Goal: Communication & Community: Answer question/provide support

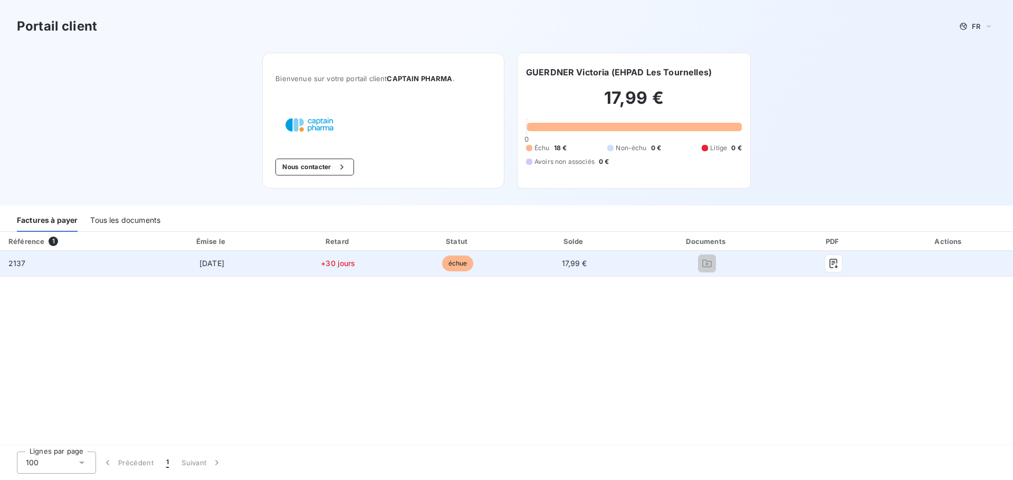
click at [214, 266] on span "1 sept. 2025" at bounding box center [211, 263] width 25 height 9
click at [839, 264] on button "button" at bounding box center [833, 263] width 17 height 17
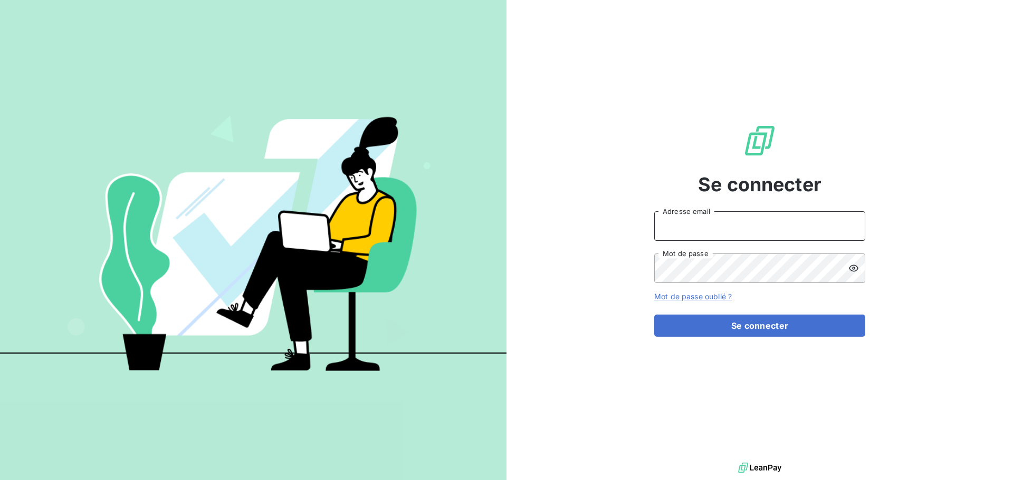
type input "administratif@captainpharma.com"
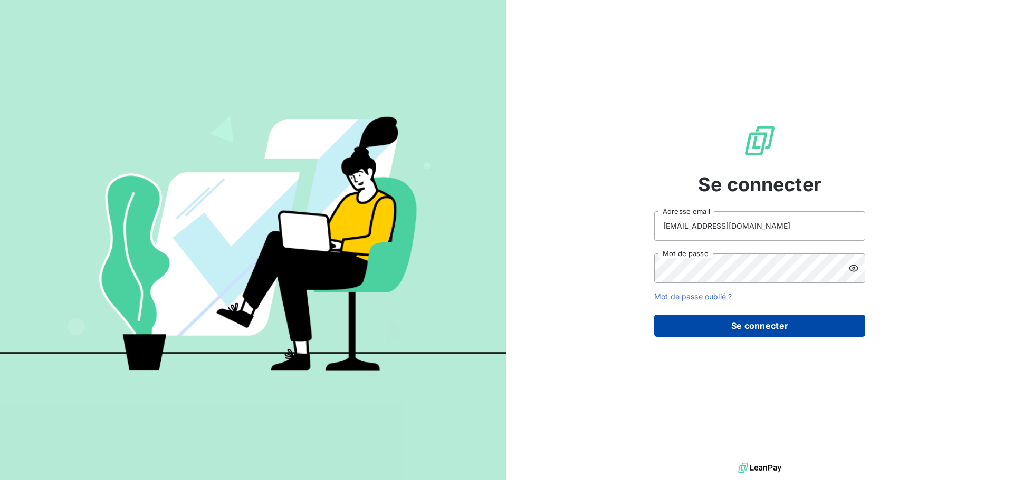
drag, startPoint x: 0, startPoint y: 0, endPoint x: 764, endPoint y: 325, distance: 829.8
click at [758, 312] on form "administratif@captainpharma.com Adresse email Mot de passe Mot de passe oublié …" at bounding box center [759, 274] width 211 height 126
click at [766, 328] on button "Se connecter" at bounding box center [759, 326] width 211 height 22
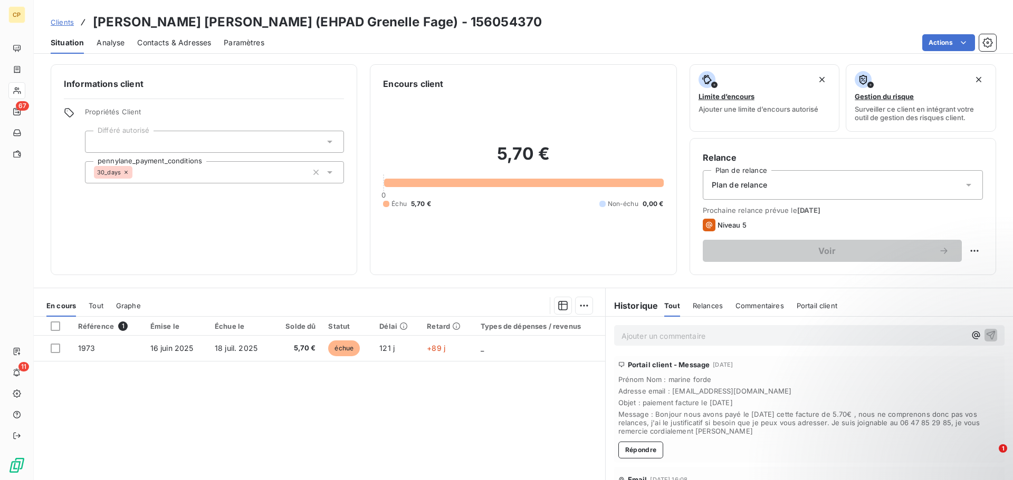
scroll to position [37, 0]
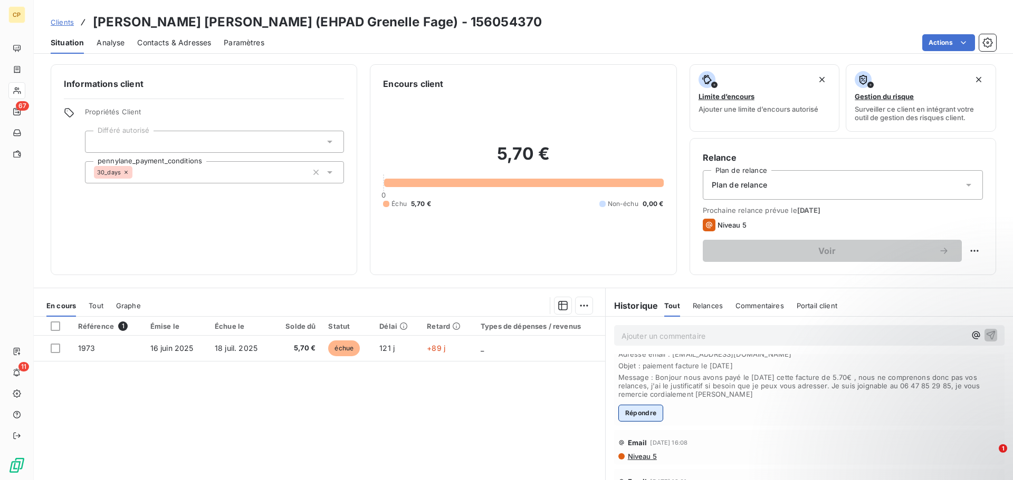
click at [640, 418] on button "Répondre" at bounding box center [640, 413] width 45 height 17
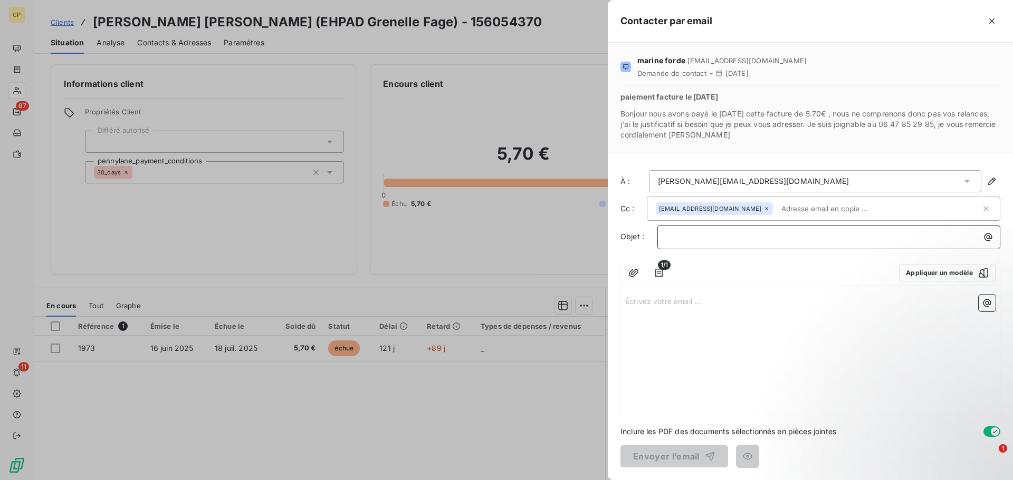
click at [706, 239] on p "﻿" at bounding box center [831, 237] width 330 height 12
click at [737, 319] on div "Écrivez votre email ... ﻿" at bounding box center [810, 353] width 379 height 124
click at [701, 249] on div "﻿" at bounding box center [828, 237] width 343 height 24
click at [699, 243] on div "﻿" at bounding box center [828, 237] width 343 height 24
click at [698, 240] on p "﻿" at bounding box center [831, 237] width 330 height 12
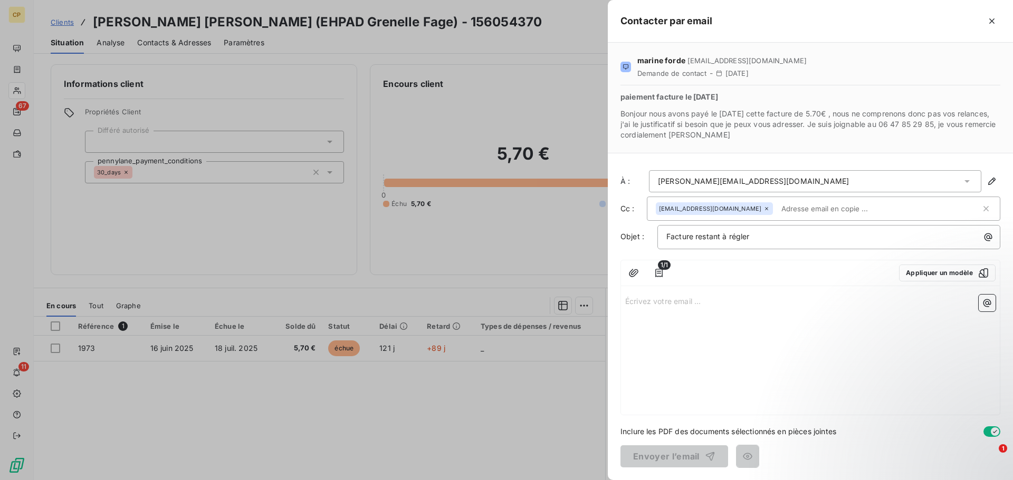
click at [724, 298] on p "Écrivez votre email ... ﻿" at bounding box center [810, 301] width 370 height 12
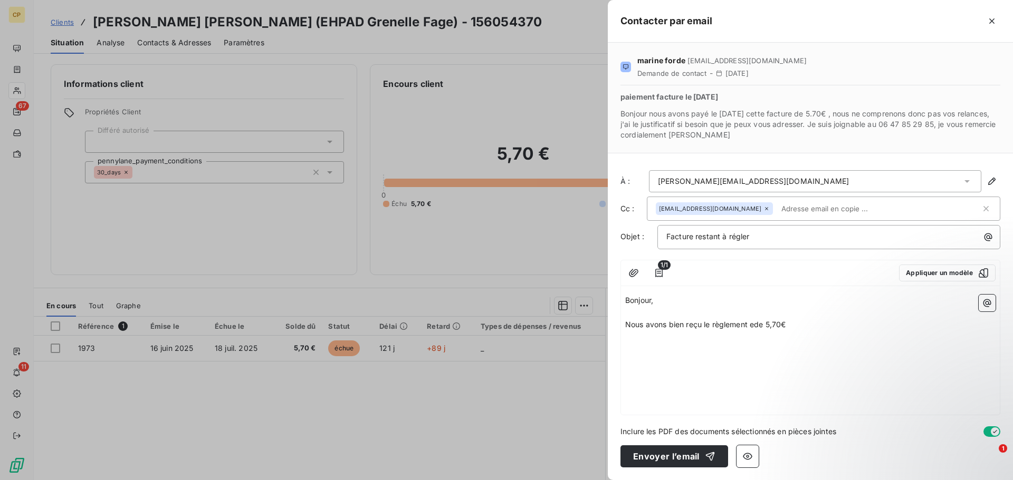
click at [756, 324] on span "Nous avons bien reçu le règlement ede 5,70€" at bounding box center [705, 324] width 160 height 9
click at [878, 319] on p "Nous avons bien reçu le règlement de 5,70€ pour la facture 1920." at bounding box center [810, 325] width 370 height 12
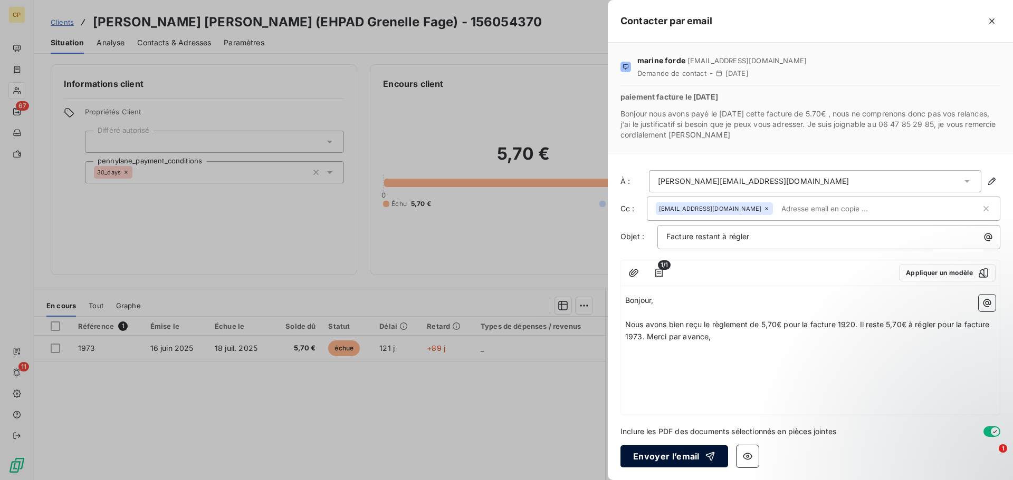
click at [689, 458] on button "Envoyer l’email" at bounding box center [674, 457] width 108 height 22
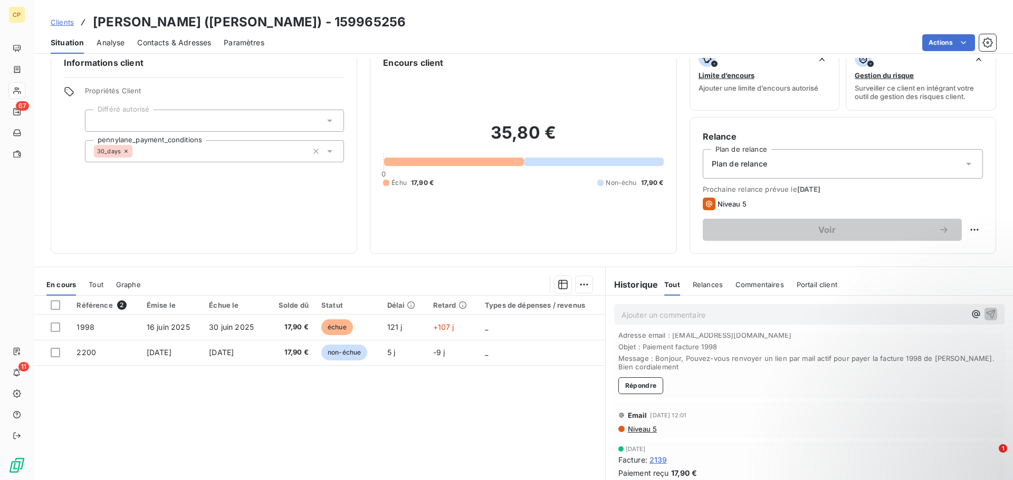
scroll to position [53, 0]
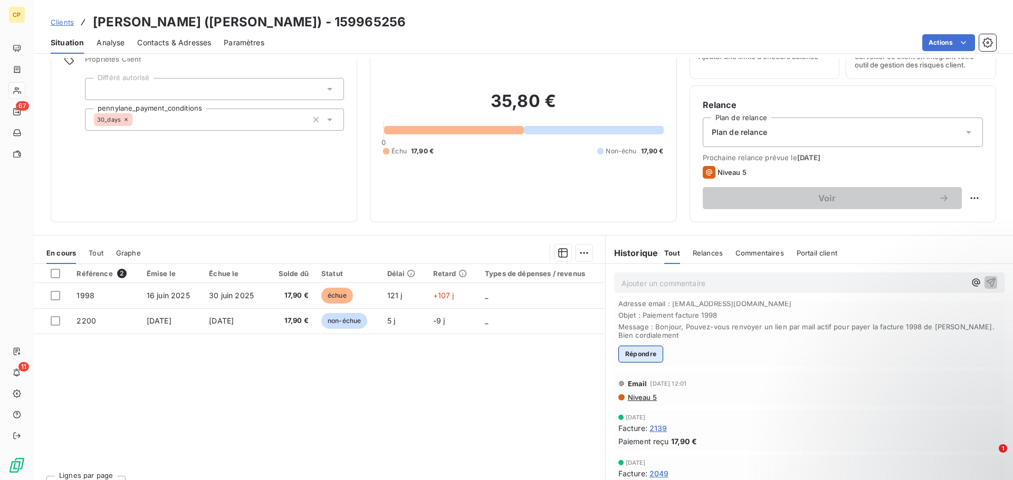
click at [644, 357] on button "Répondre" at bounding box center [640, 354] width 45 height 17
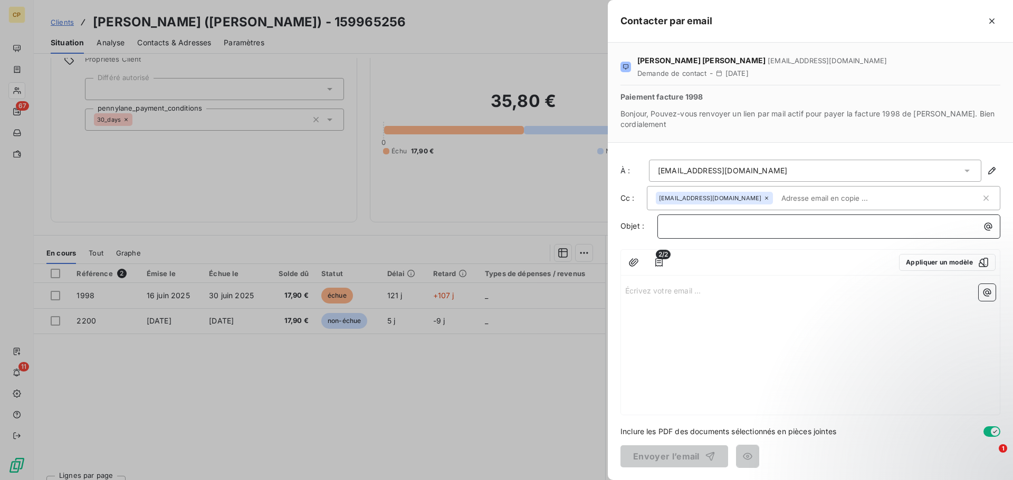
click at [710, 230] on p "﻿" at bounding box center [831, 226] width 330 height 12
click at [698, 293] on p "Écrivez votre email ... ﻿" at bounding box center [810, 290] width 370 height 12
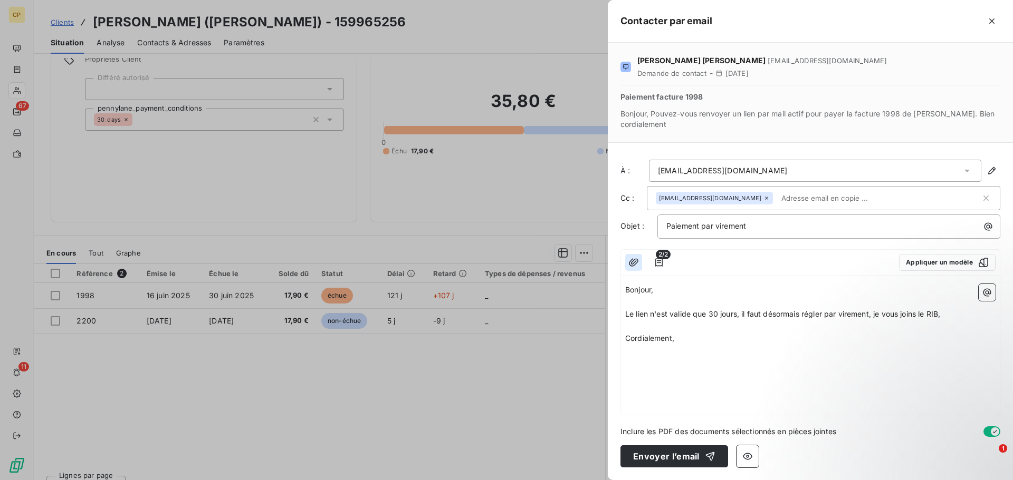
click at [639, 264] on button "button" at bounding box center [633, 262] width 17 height 17
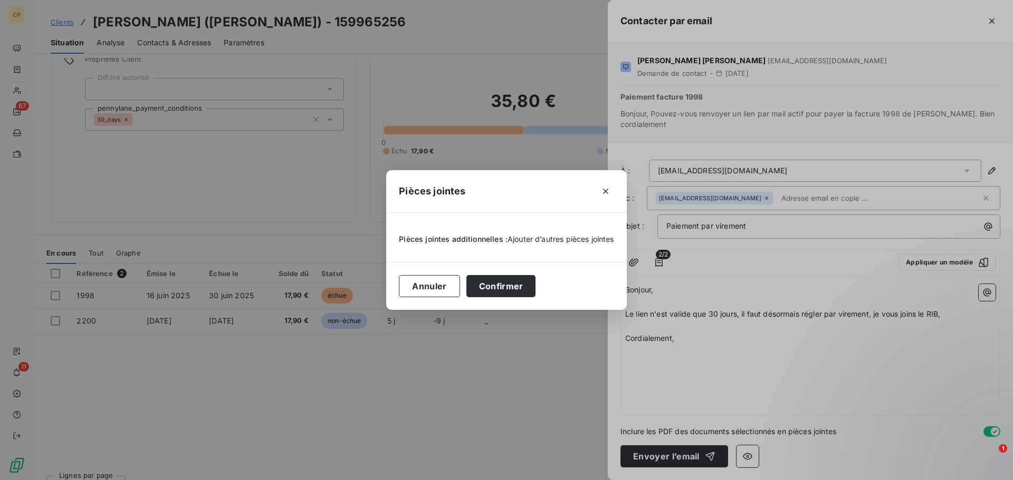
click at [531, 242] on span "Ajouter d’autres pièces jointes" at bounding box center [560, 239] width 107 height 9
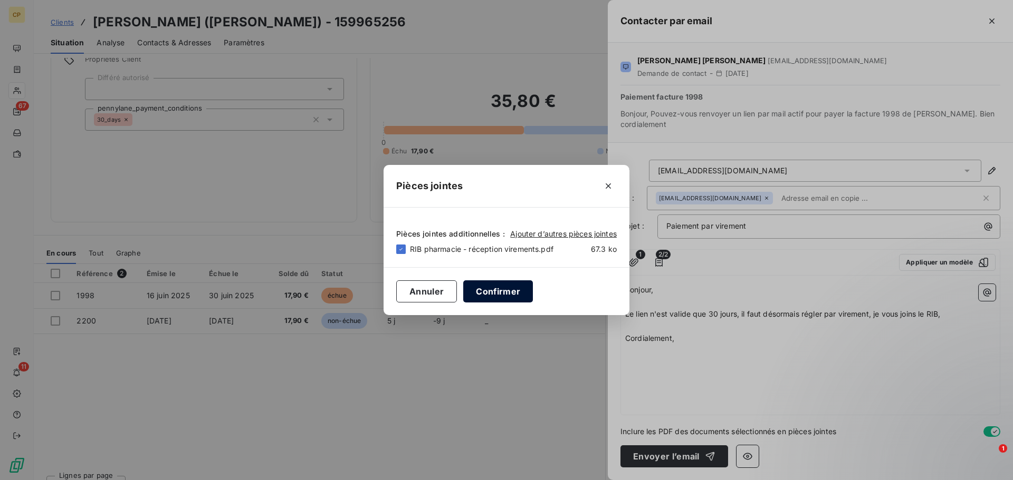
click at [520, 294] on button "Confirmer" at bounding box center [498, 292] width 70 height 22
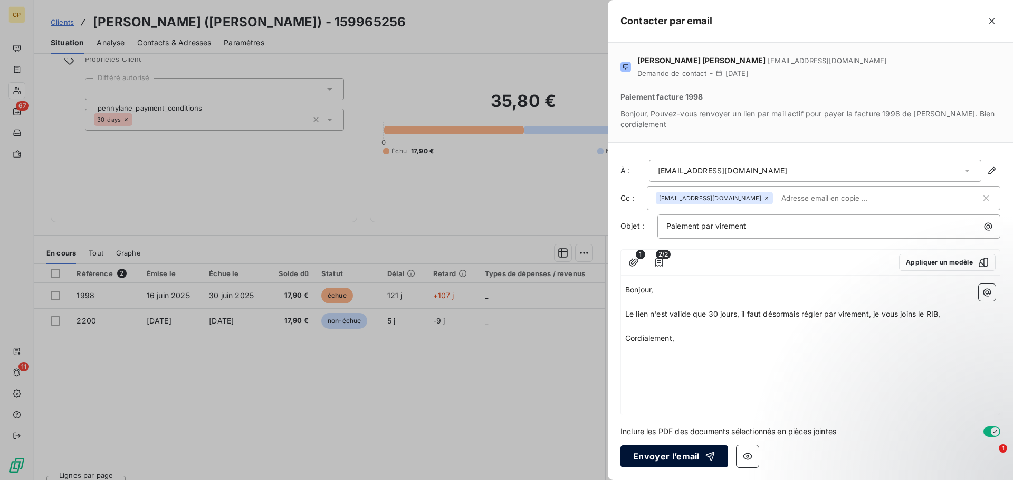
click at [680, 456] on button "Envoyer l’email" at bounding box center [674, 457] width 108 height 22
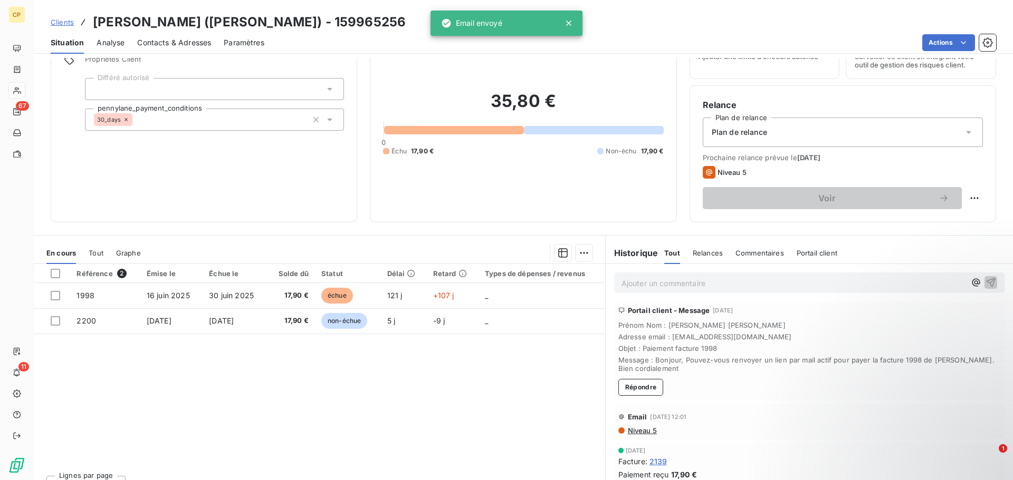
scroll to position [140, 0]
